Goal: Find specific page/section: Find specific page/section

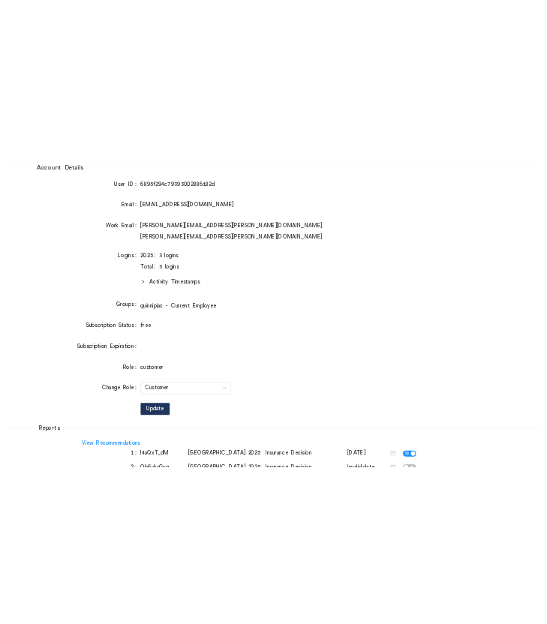
scroll to position [218, 0]
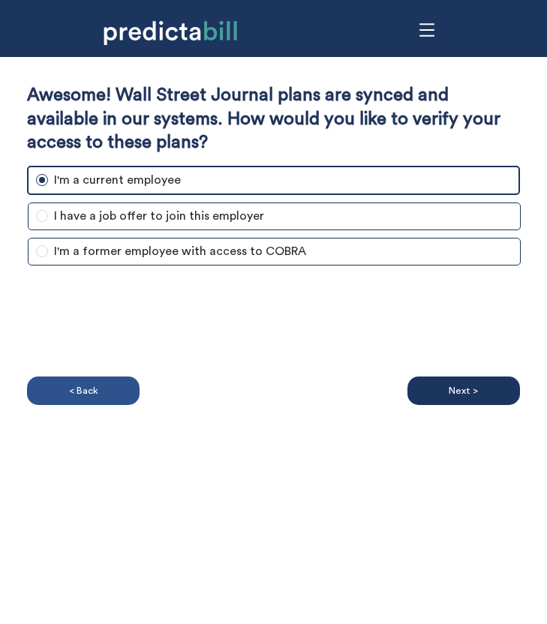
click at [89, 394] on p "< Back" at bounding box center [83, 391] width 29 height 17
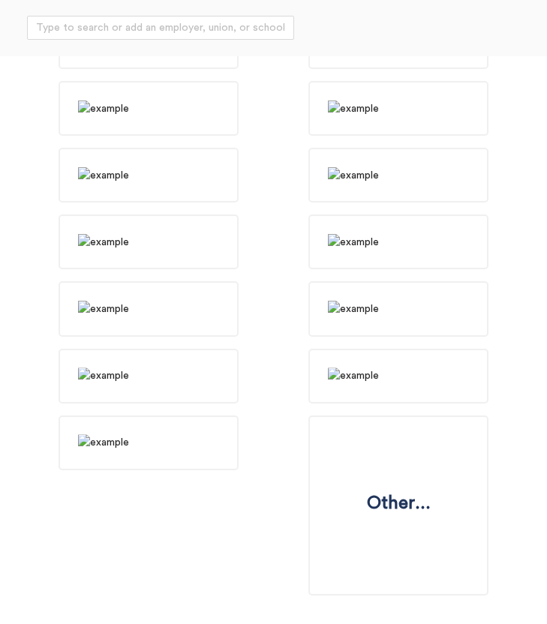
scroll to position [1457, 0]
